Goal: Task Accomplishment & Management: Use online tool/utility

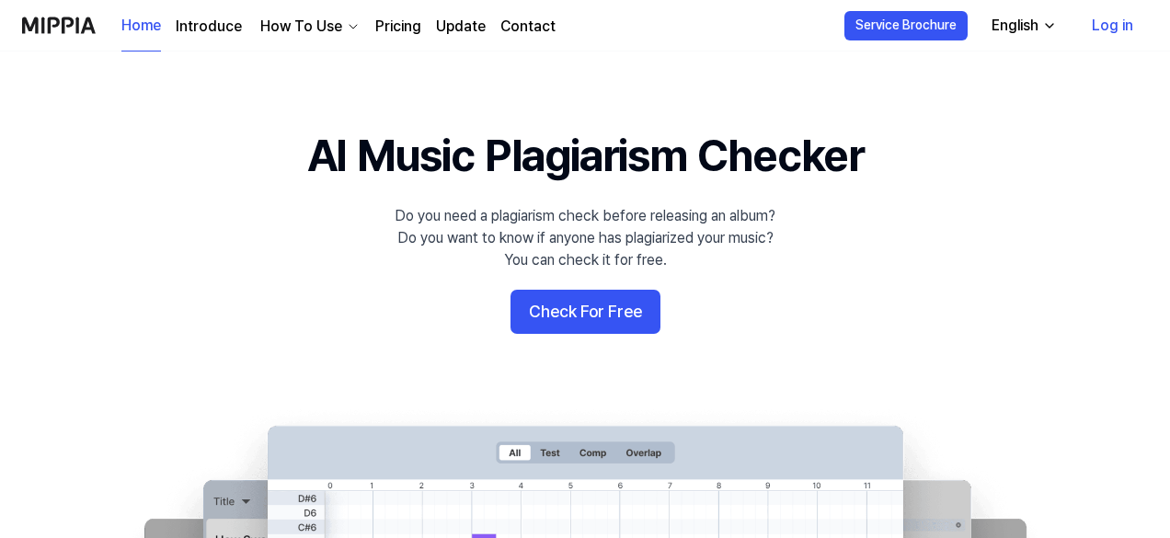
click at [613, 310] on button "Check For Free" at bounding box center [586, 312] width 150 height 44
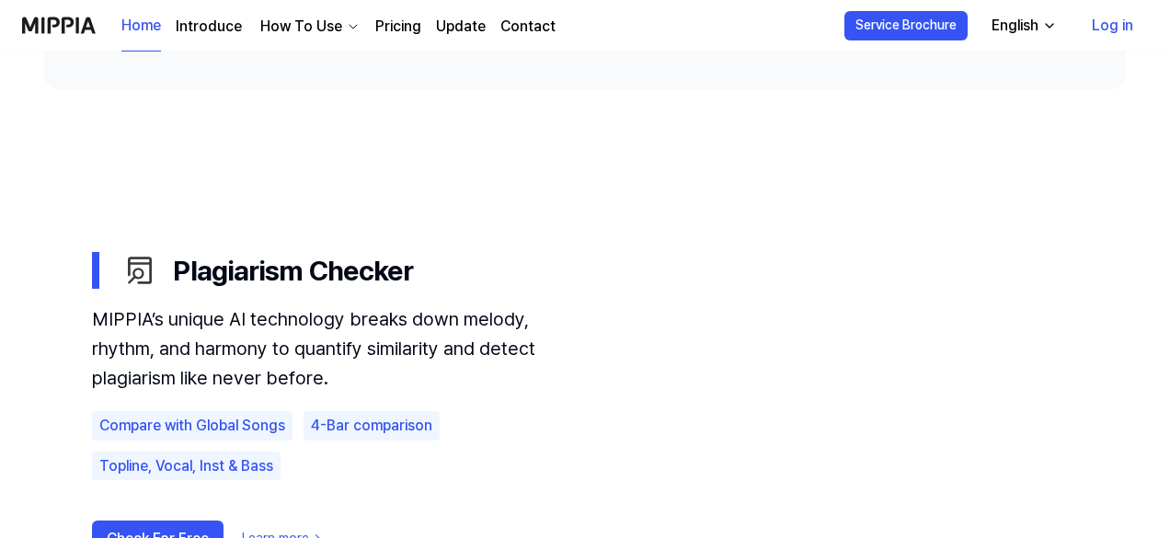
scroll to position [984, 0]
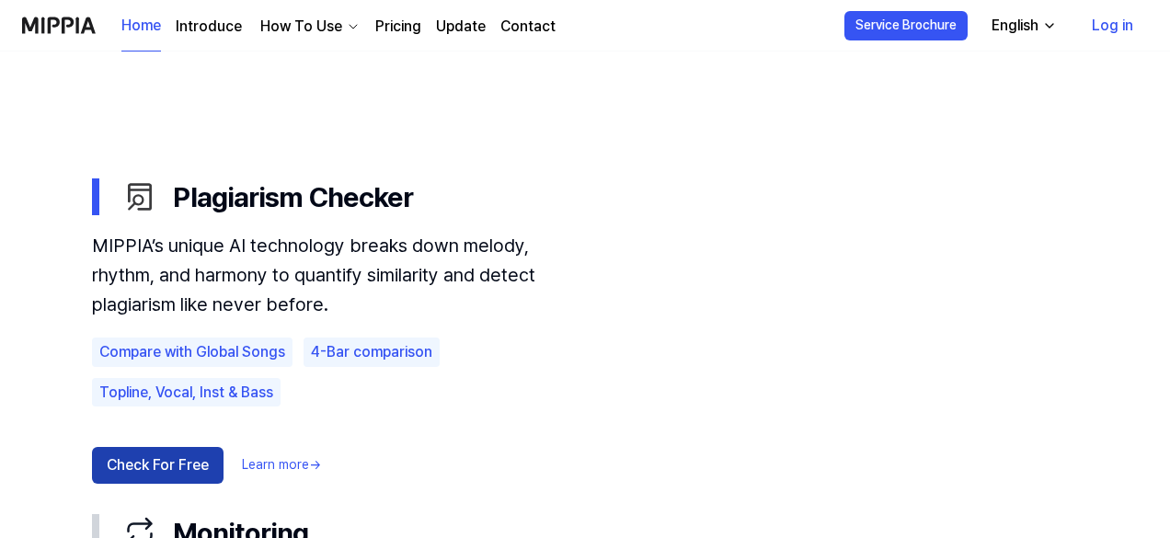
click at [180, 471] on button "Check For Free" at bounding box center [158, 465] width 132 height 37
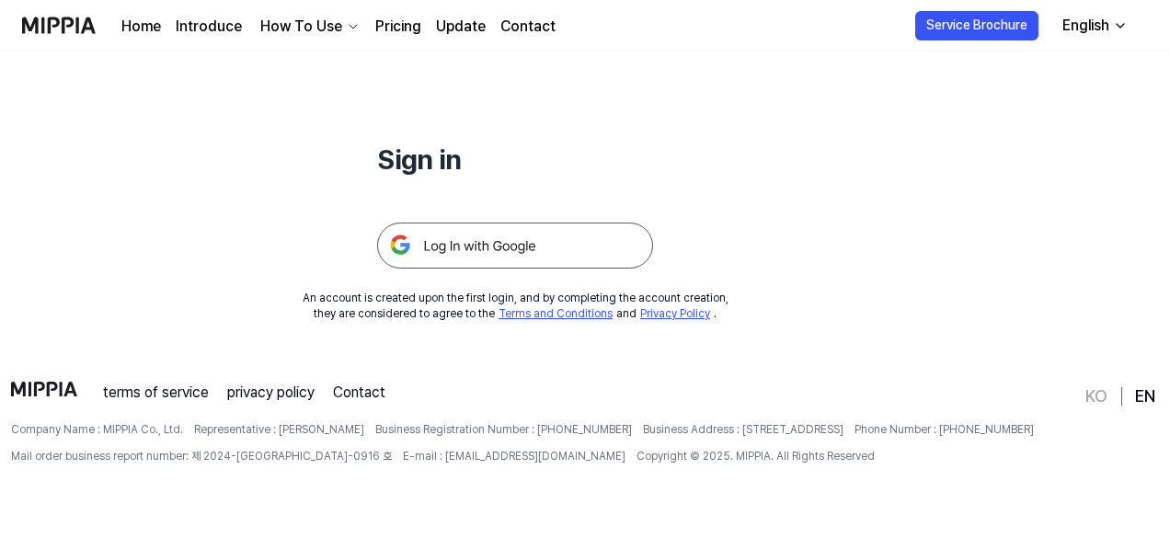
scroll to position [0, 0]
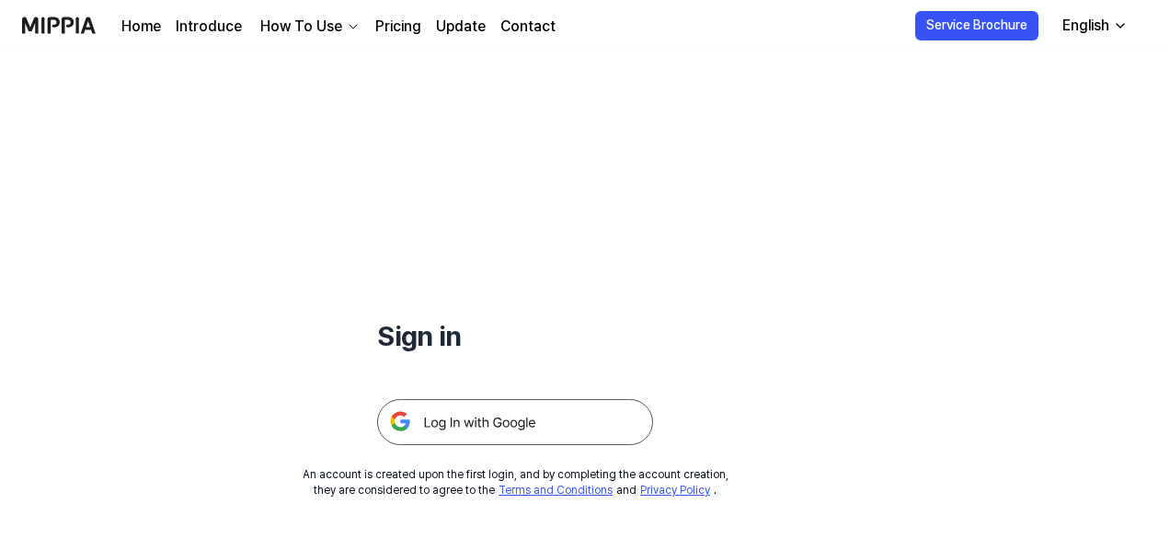
click at [522, 424] on img at bounding box center [515, 422] width 276 height 46
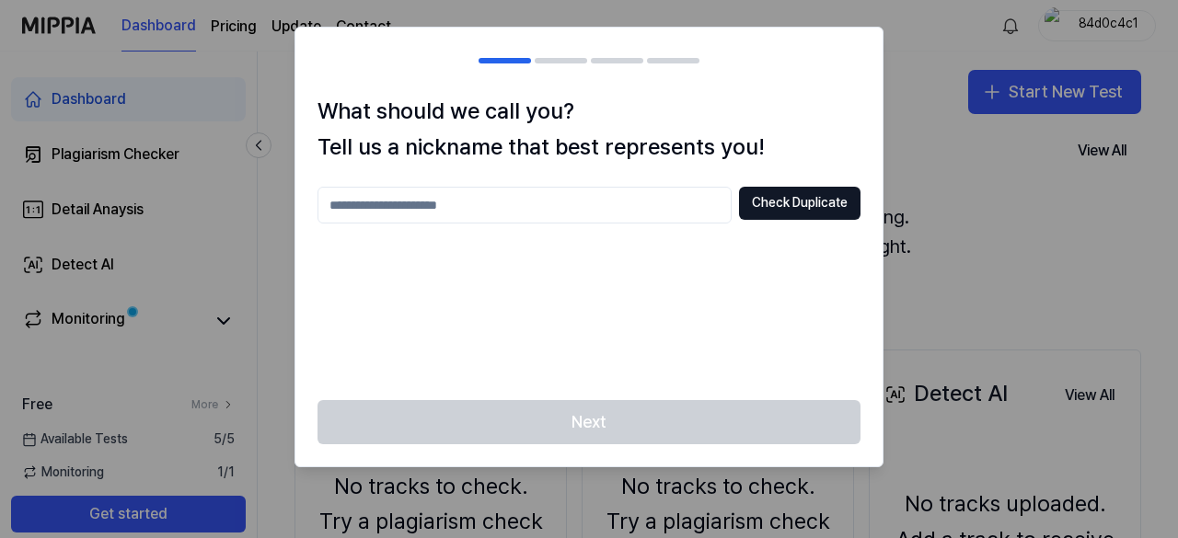
click at [452, 205] on input "text" at bounding box center [524, 205] width 414 height 37
type input "**"
click at [827, 196] on button "Check Duplicate" at bounding box center [799, 203] width 121 height 33
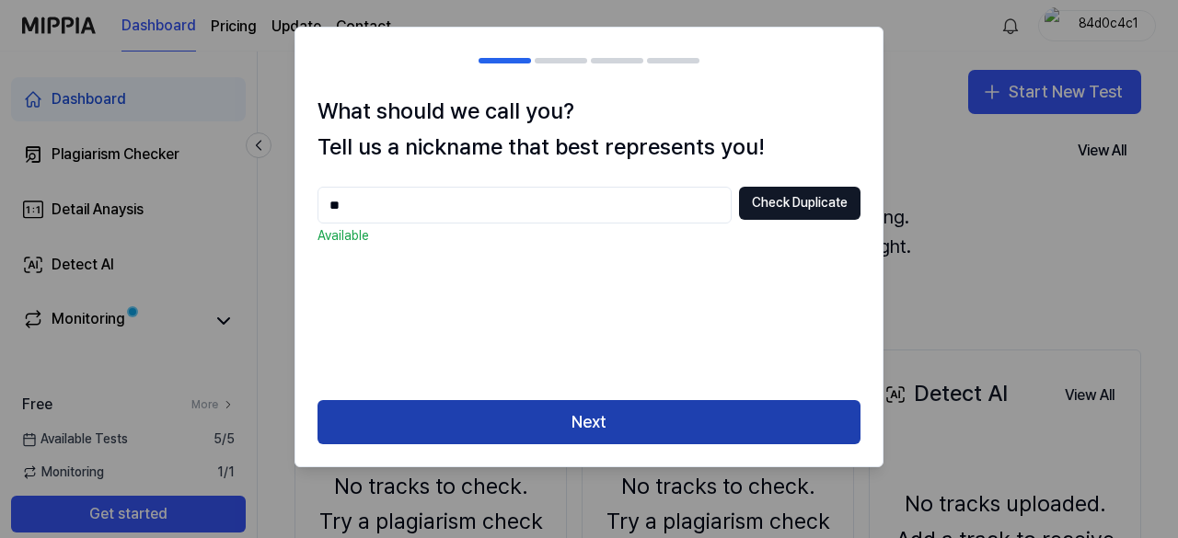
click at [543, 424] on button "Next" at bounding box center [588, 422] width 543 height 44
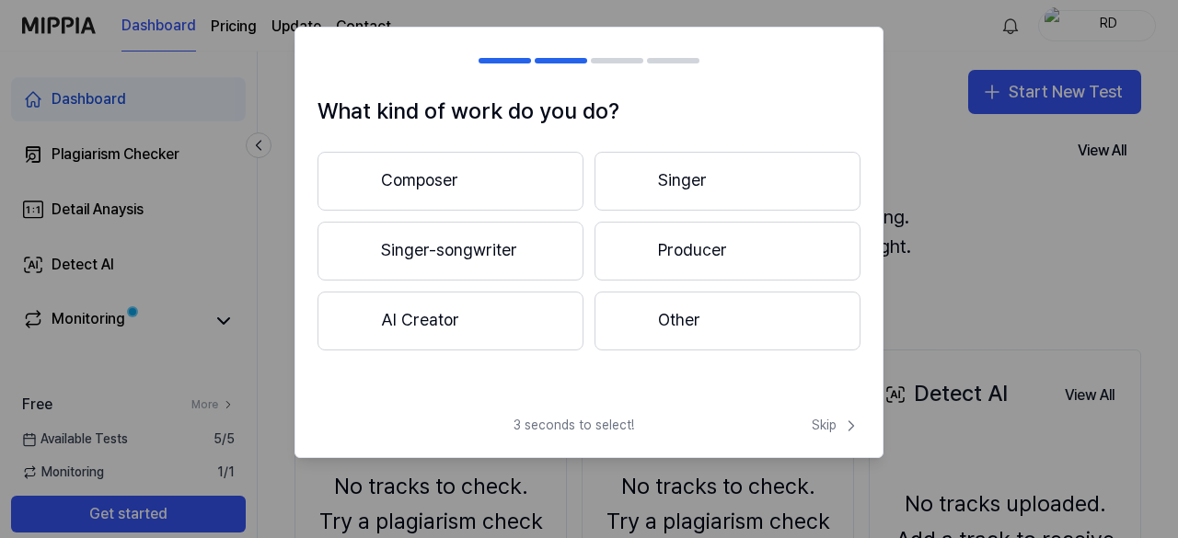
click at [677, 318] on button "Other" at bounding box center [727, 321] width 266 height 59
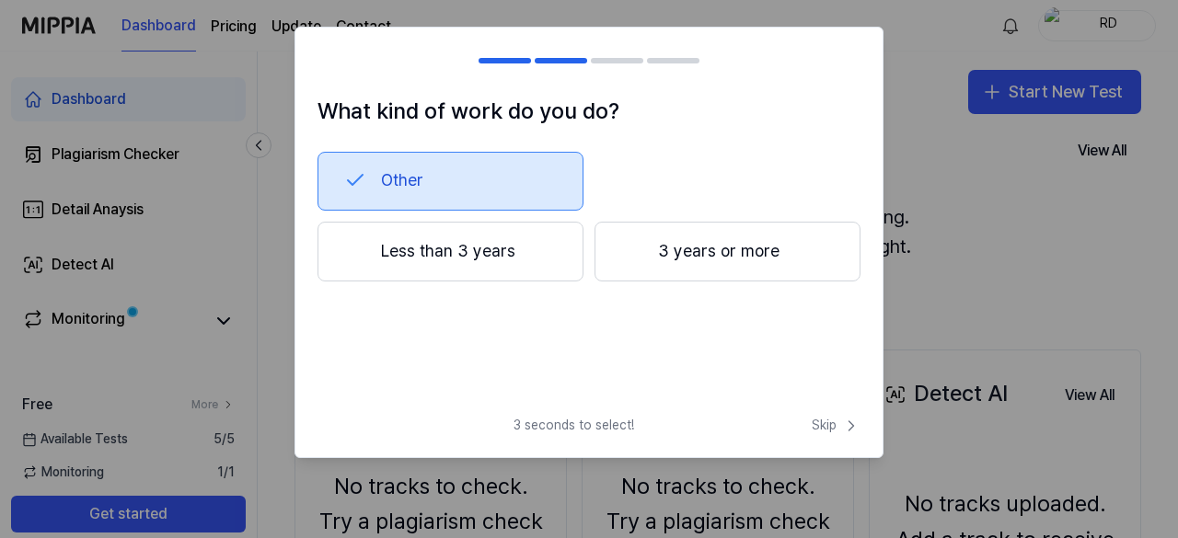
click at [502, 234] on button "Less than 3 years" at bounding box center [450, 252] width 266 height 61
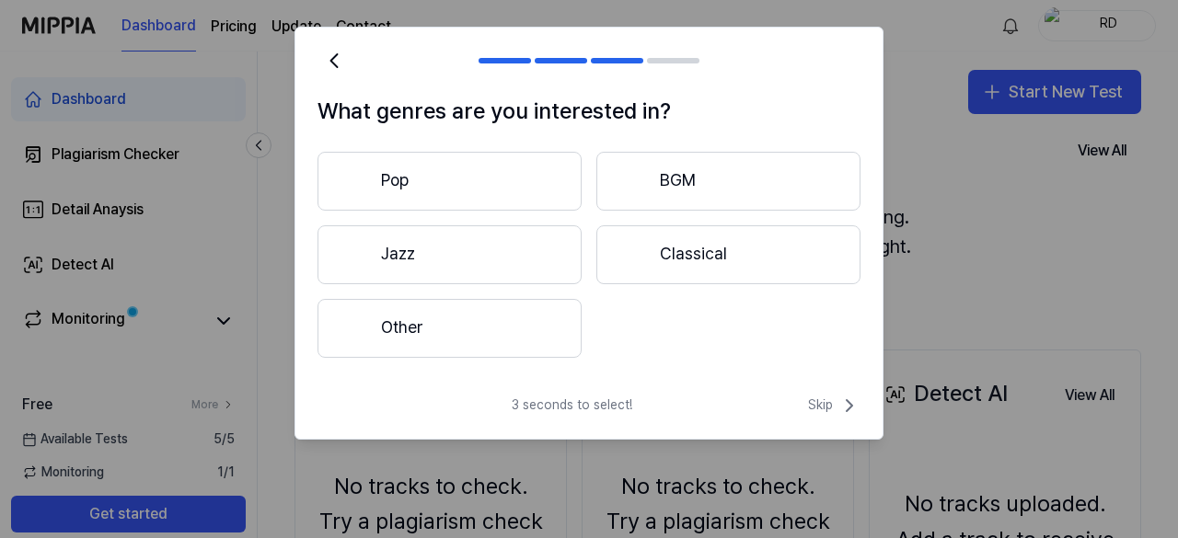
click at [489, 330] on button "Other" at bounding box center [449, 328] width 264 height 59
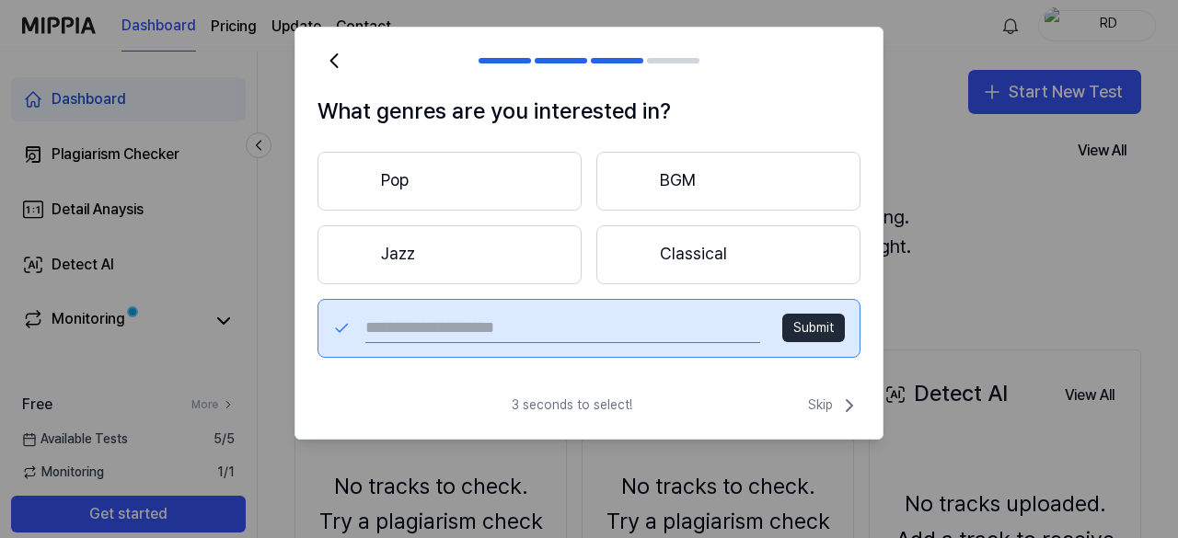
click at [506, 319] on input "text" at bounding box center [562, 328] width 395 height 29
type input "*******"
click at [839, 319] on button "Submit" at bounding box center [813, 328] width 63 height 29
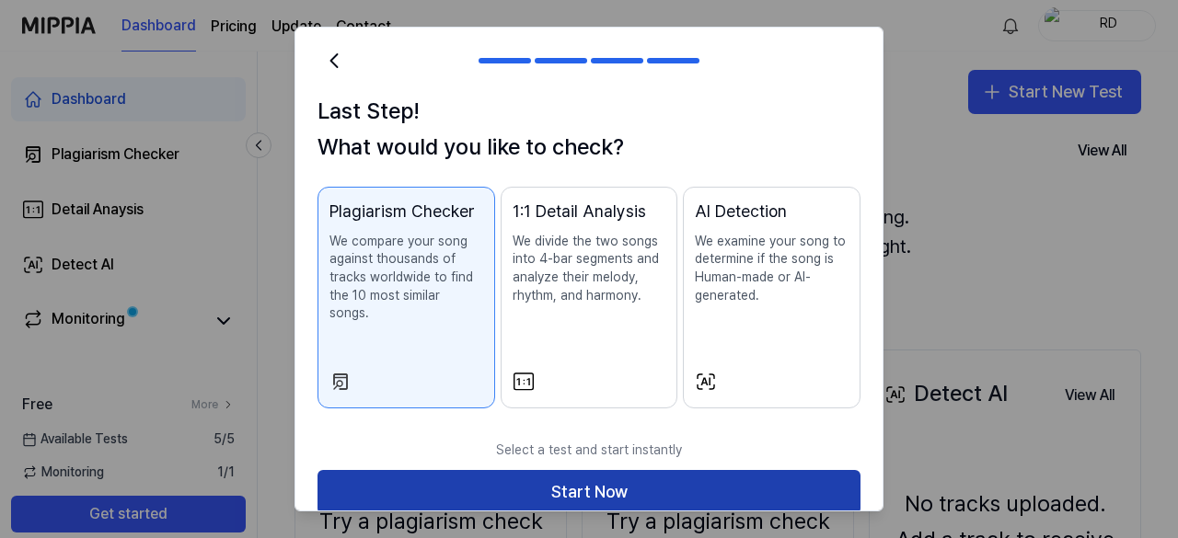
click at [560, 470] on button "Start Now" at bounding box center [588, 492] width 543 height 44
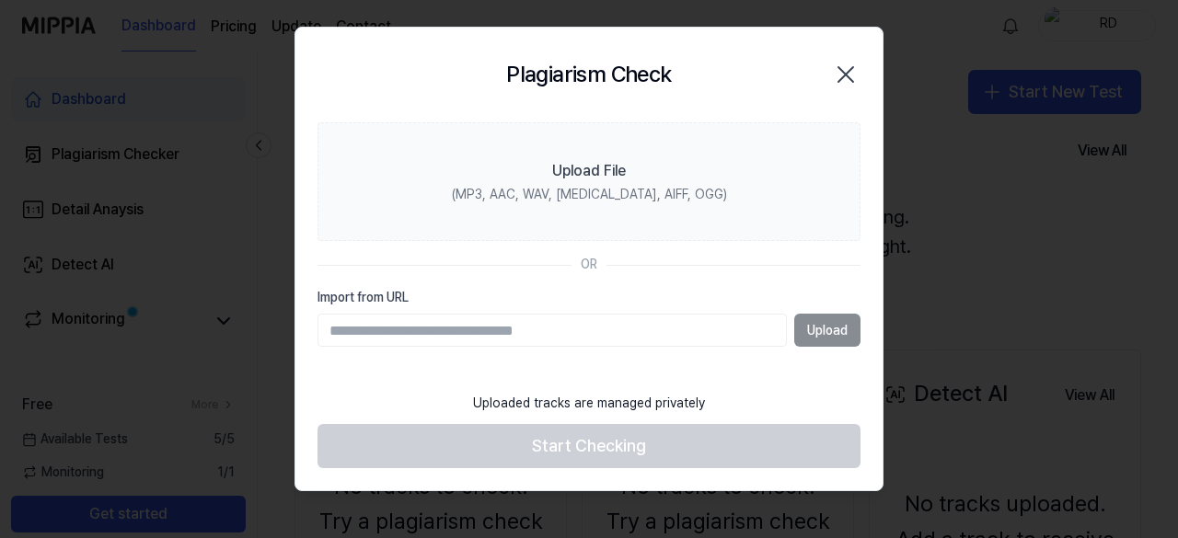
click at [495, 327] on input "Import from URL" at bounding box center [551, 330] width 469 height 33
click at [799, 314] on div "Upload" at bounding box center [588, 330] width 543 height 33
click at [822, 338] on div "Upload" at bounding box center [588, 330] width 543 height 33
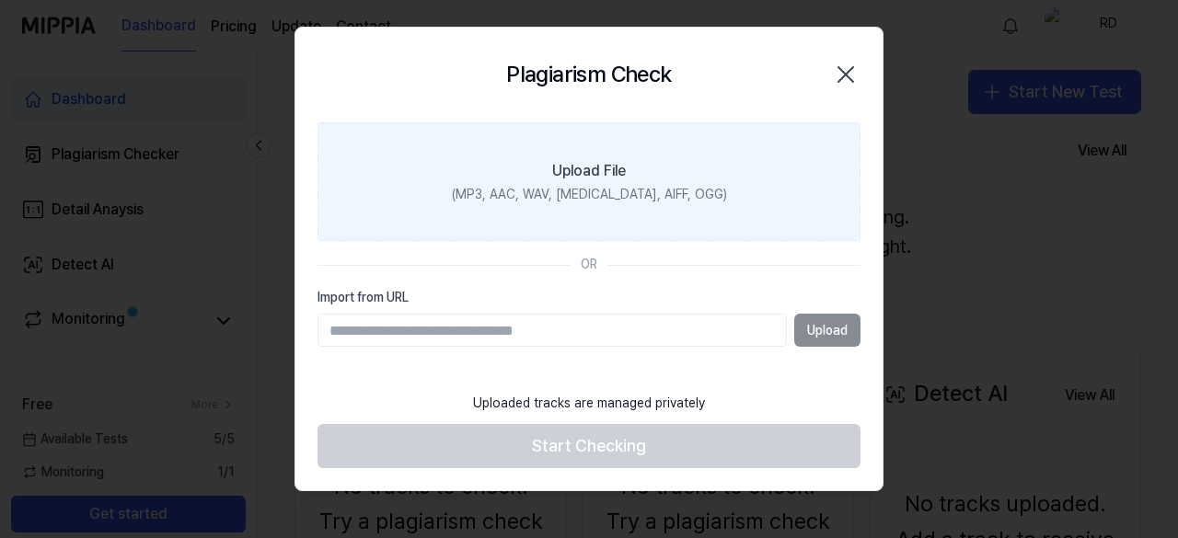
click at [558, 191] on div "(MP3, AAC, WAV, [MEDICAL_DATA], AIFF, OGG)" at bounding box center [589, 195] width 275 height 18
click at [0, 0] on input "Upload File (MP3, AAC, WAV, [MEDICAL_DATA], AIFF, OGG)" at bounding box center [0, 0] width 0 height 0
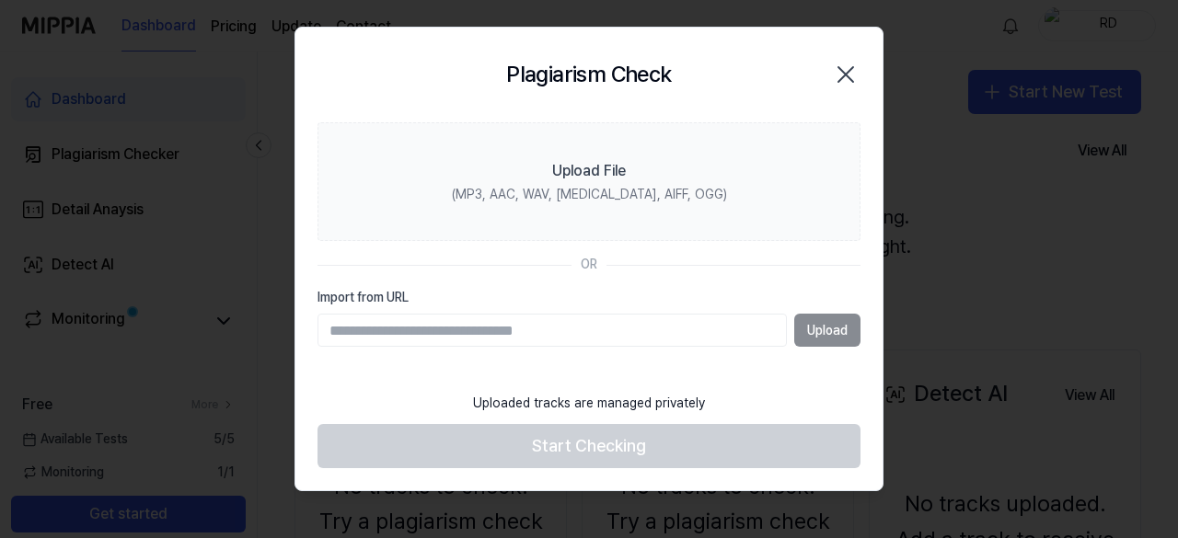
click at [507, 333] on input "Import from URL" at bounding box center [551, 330] width 469 height 33
click at [843, 71] on icon "button" at bounding box center [845, 74] width 29 height 29
